Goal: Find specific page/section: Locate a particular part of the current website

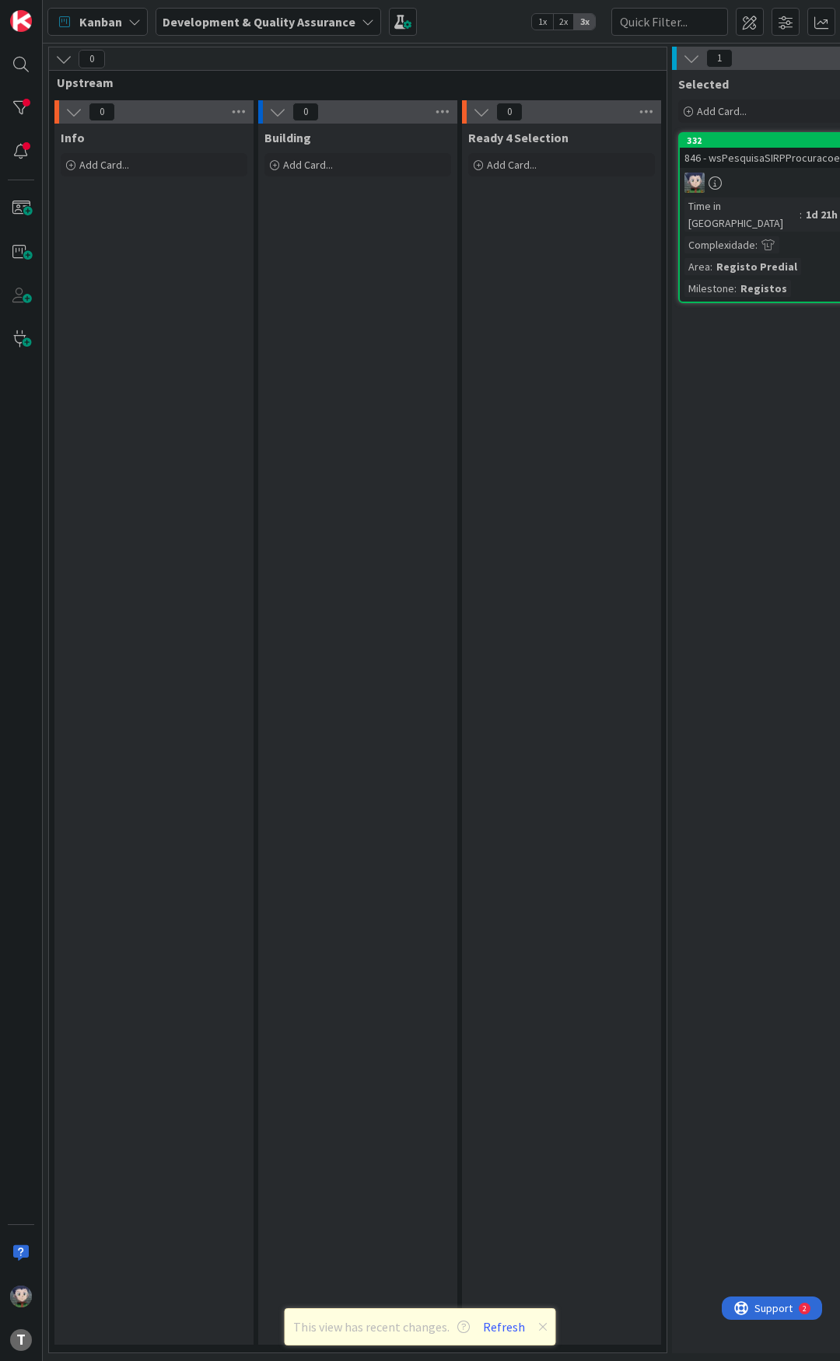
scroll to position [0, 305]
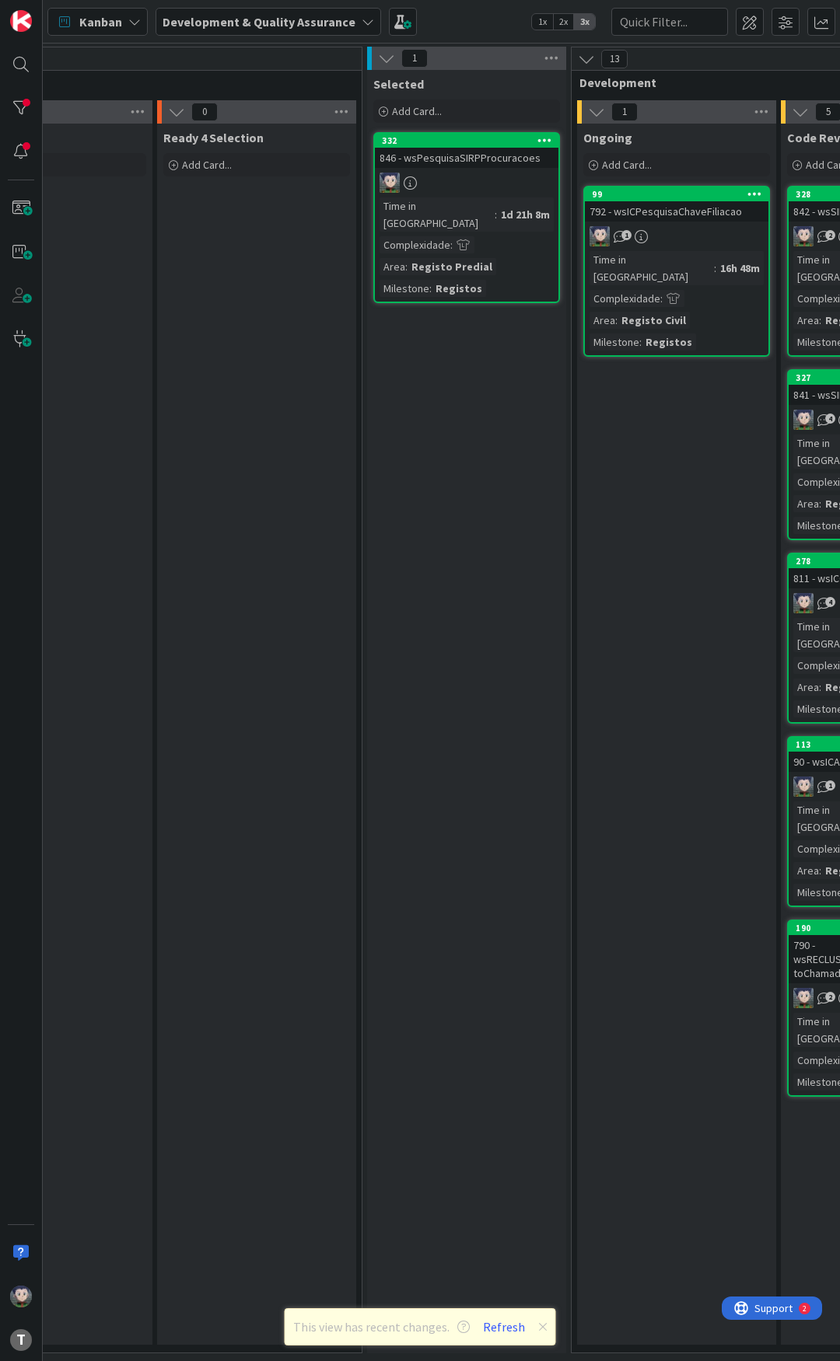
drag, startPoint x: 0, startPoint y: 0, endPoint x: 680, endPoint y: 212, distance: 711.9
click at [680, 212] on div "792 - wsICPesquisaChaveFiliacao" at bounding box center [676, 211] width 183 height 20
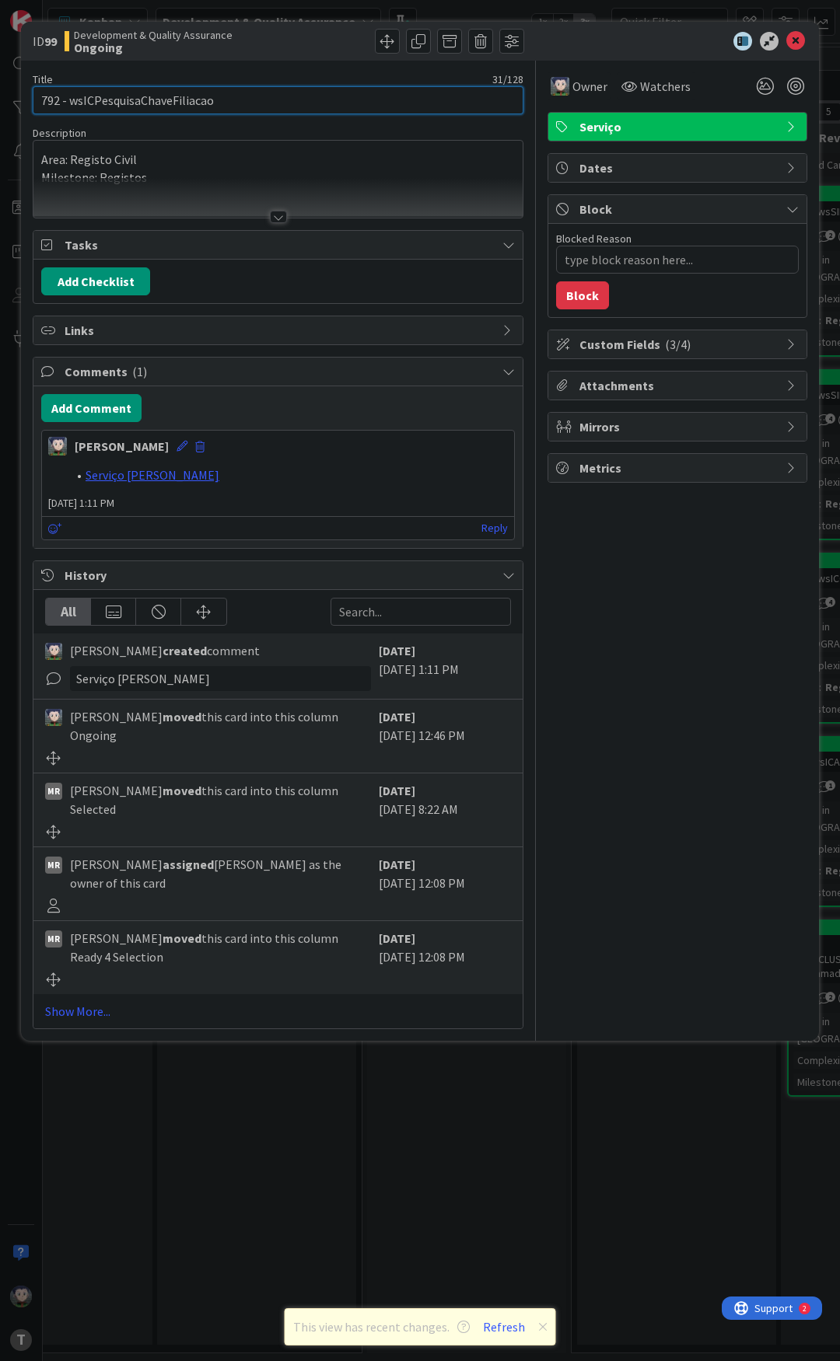
click at [166, 93] on input "792 - wsICPesquisaChaveFiliacao" at bounding box center [278, 100] width 491 height 28
type textarea "x"
click at [795, 41] on icon at bounding box center [795, 41] width 19 height 19
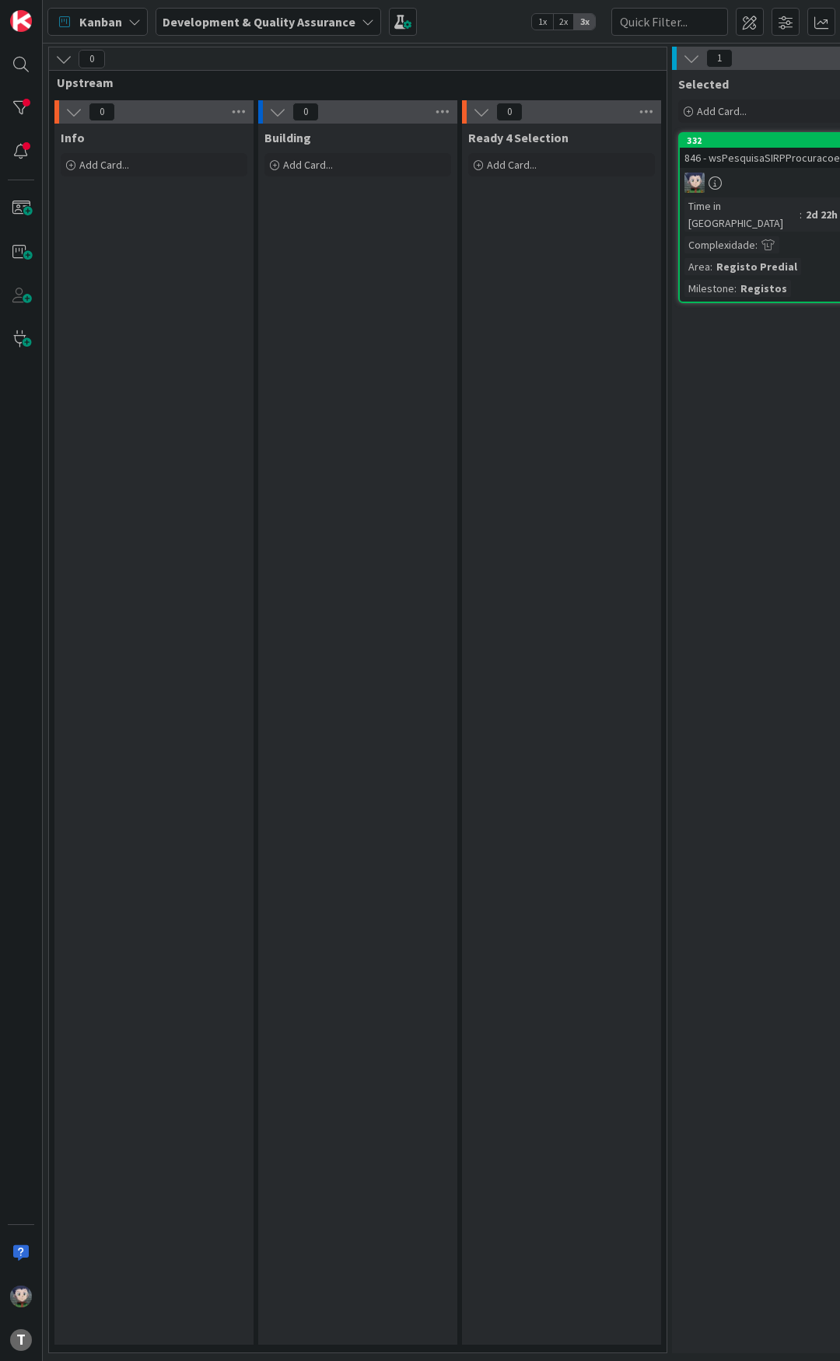
click at [492, 31] on div "Kanban Development & Quality Assurance 1x 2x 3x" at bounding box center [441, 21] width 797 height 43
